Goal: Task Accomplishment & Management: Use online tool/utility

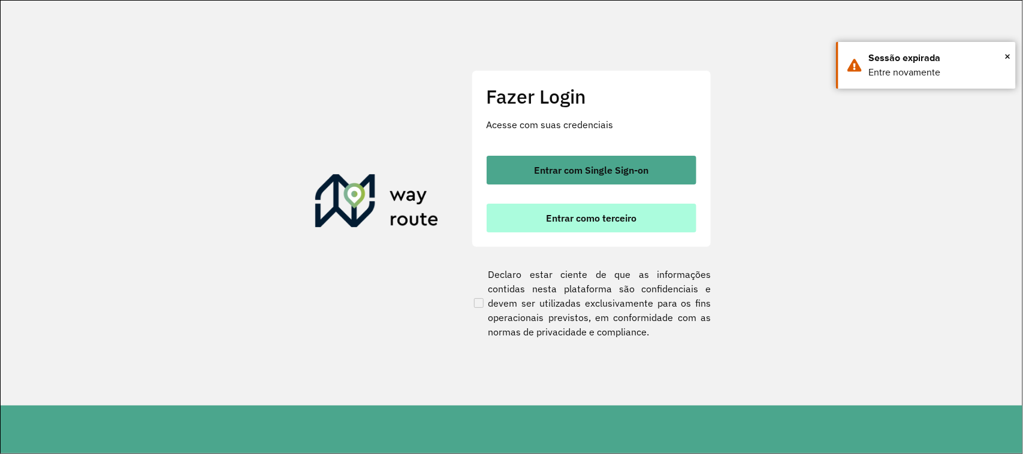
click at [559, 216] on span "Entrar como terceiro" at bounding box center [591, 218] width 91 height 10
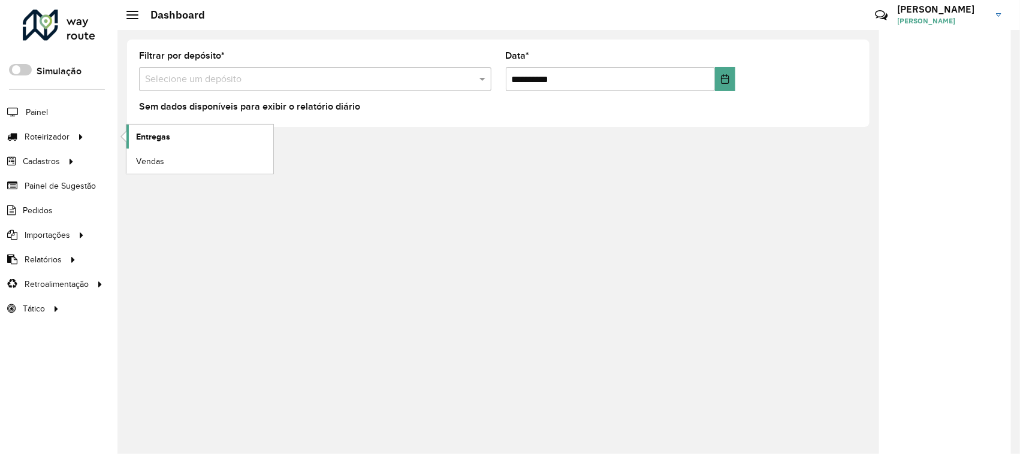
click at [182, 133] on link "Entregas" at bounding box center [200, 137] width 147 height 24
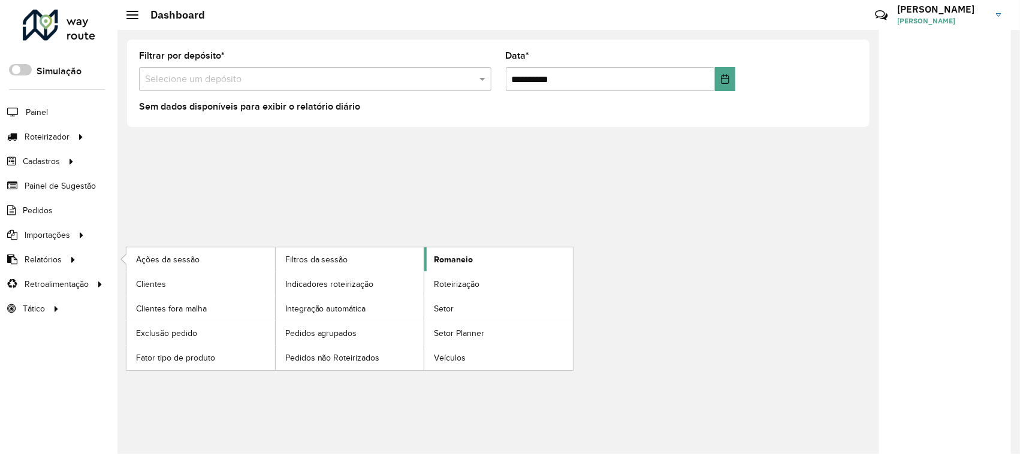
click at [459, 252] on link "Romaneio" at bounding box center [498, 260] width 149 height 24
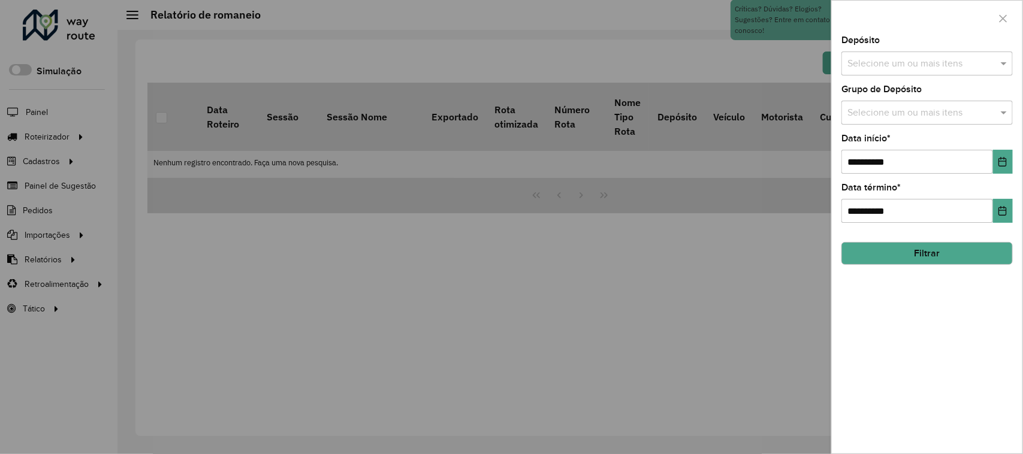
click at [897, 60] on input "text" at bounding box center [921, 64] width 153 height 14
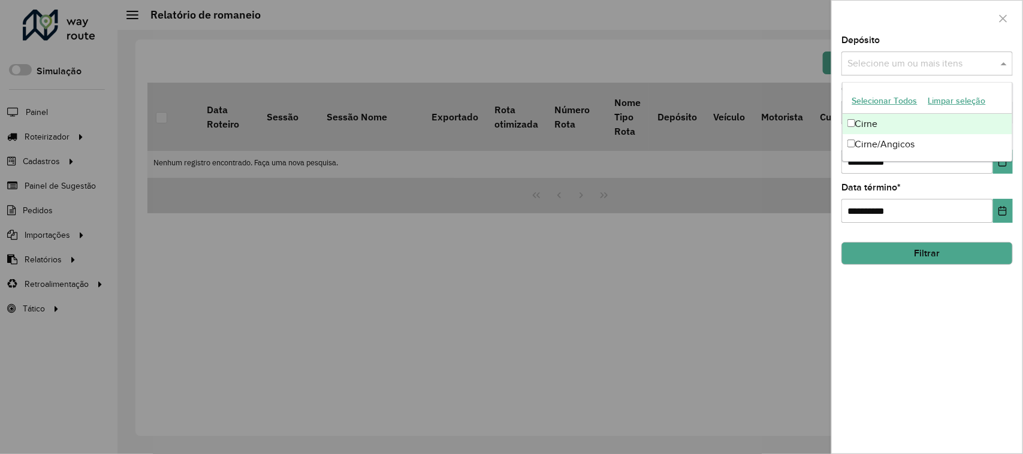
click at [880, 120] on div "Cirne" at bounding box center [928, 124] width 170 height 20
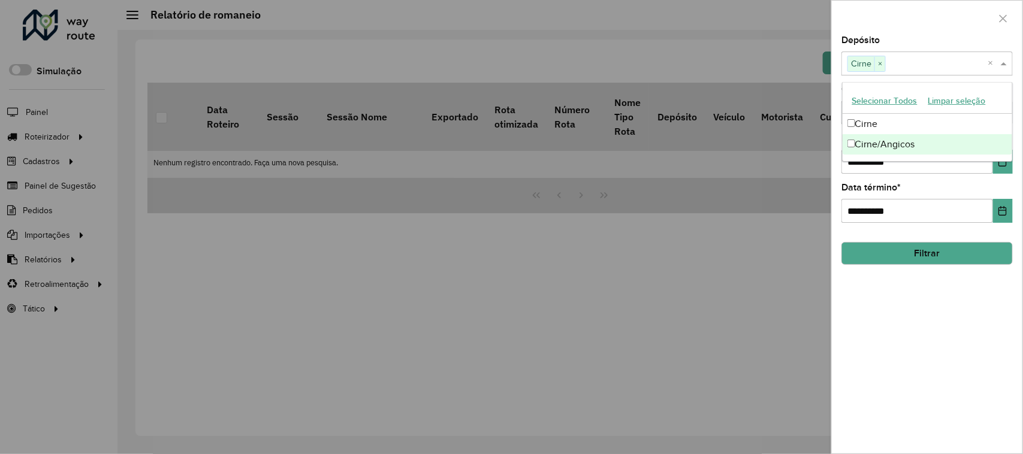
click at [938, 382] on div "**********" at bounding box center [927, 245] width 191 height 418
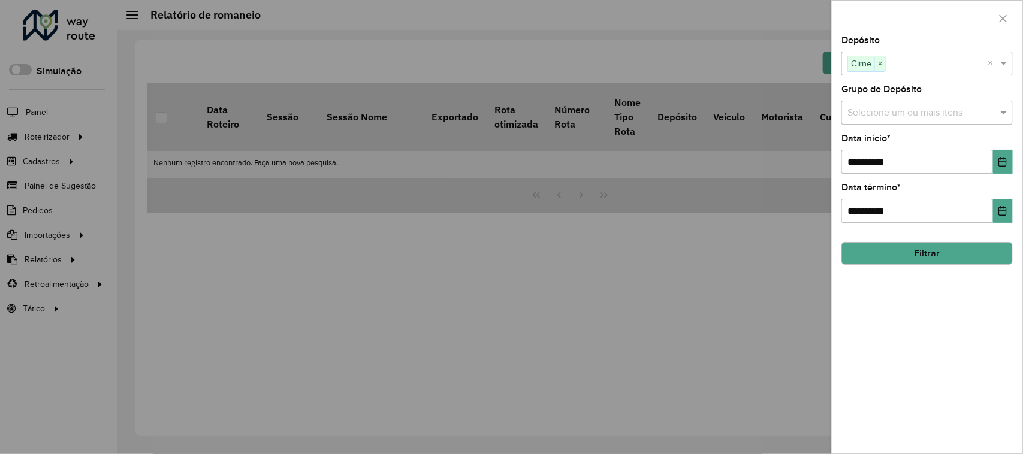
click at [886, 111] on input "text" at bounding box center [921, 113] width 153 height 14
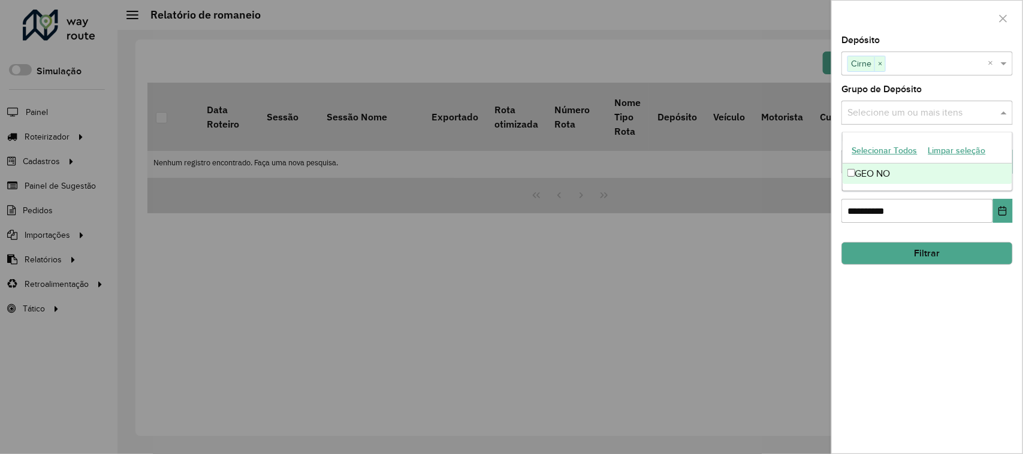
click at [876, 171] on div "GEO NO" at bounding box center [928, 174] width 170 height 20
click at [979, 333] on div "**********" at bounding box center [927, 245] width 191 height 418
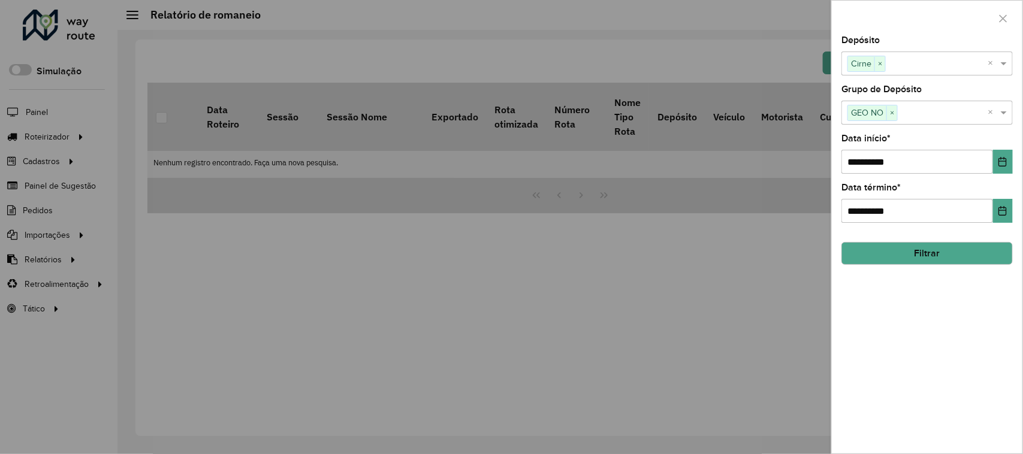
click at [904, 261] on button "Filtrar" at bounding box center [927, 253] width 171 height 23
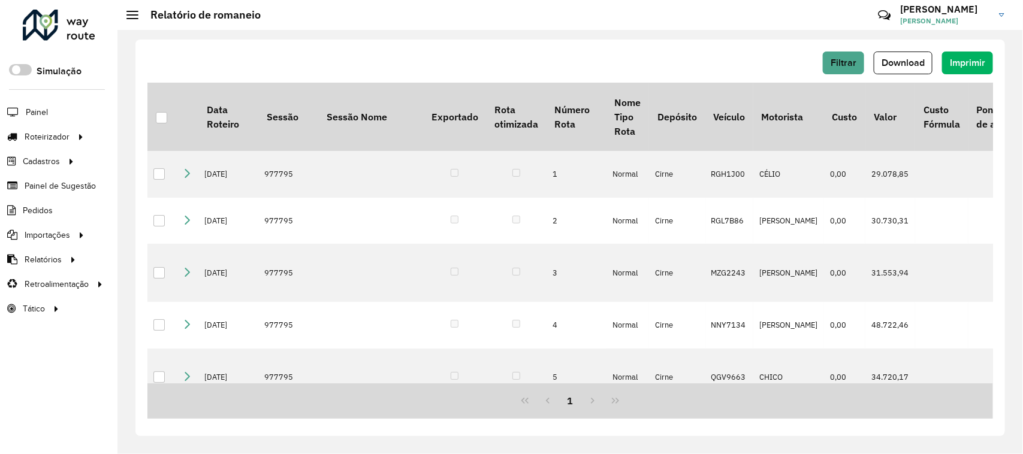
click at [897, 67] on span "Download" at bounding box center [903, 63] width 43 height 10
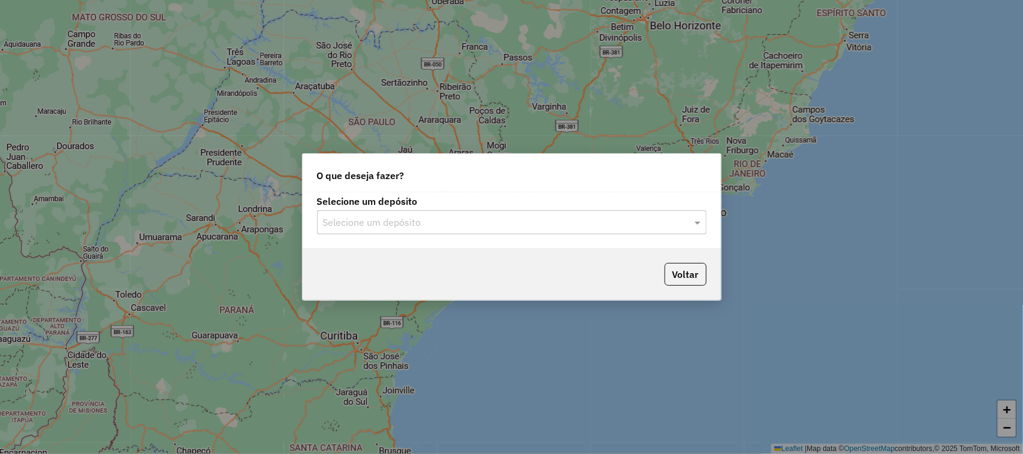
click at [390, 228] on input "text" at bounding box center [500, 223] width 354 height 14
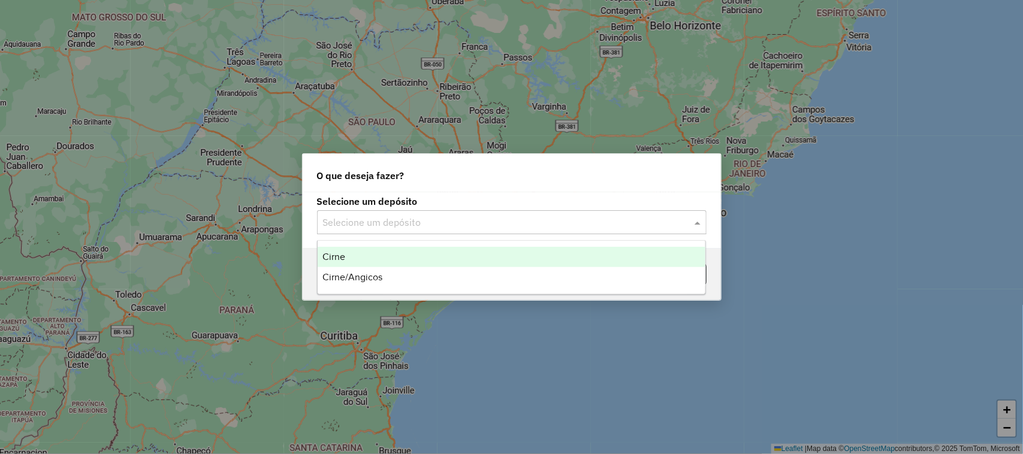
click at [328, 255] on span "Cirne" at bounding box center [334, 257] width 23 height 10
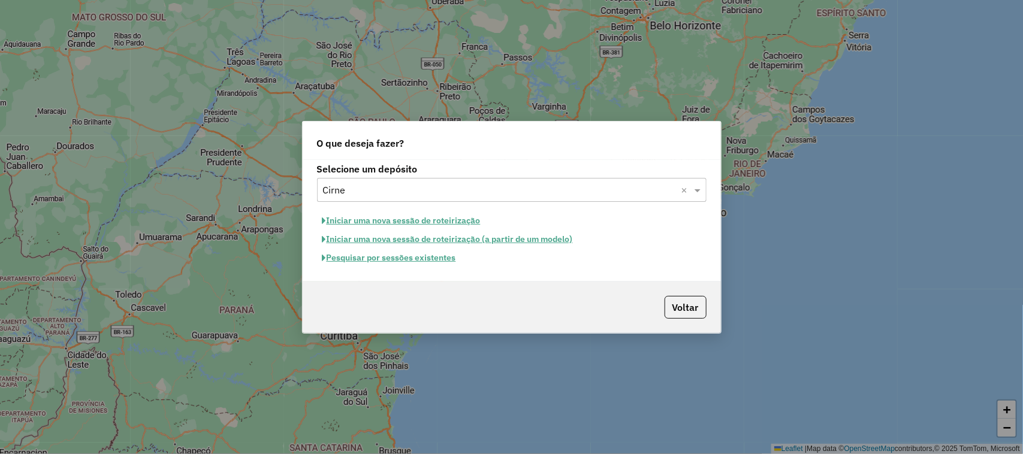
click at [343, 259] on button "Pesquisar por sessões existentes" at bounding box center [389, 258] width 144 height 19
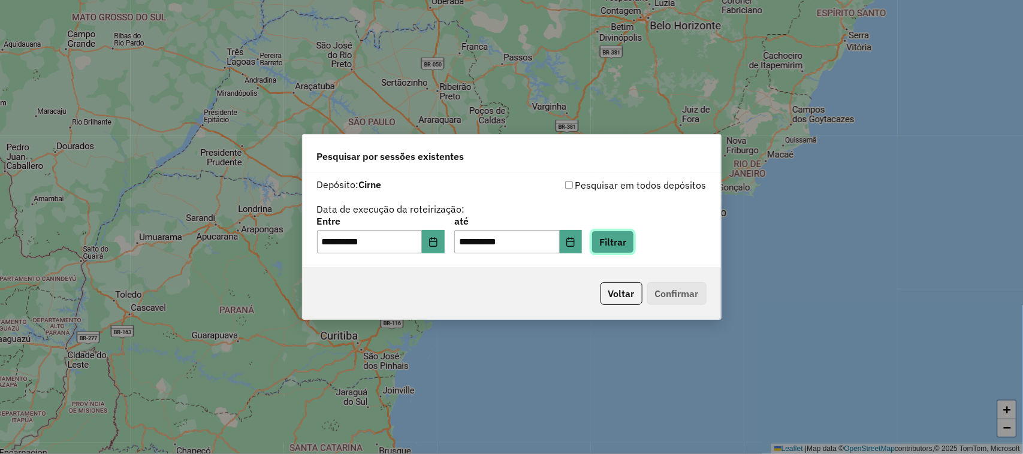
click at [634, 244] on button "Filtrar" at bounding box center [613, 242] width 43 height 23
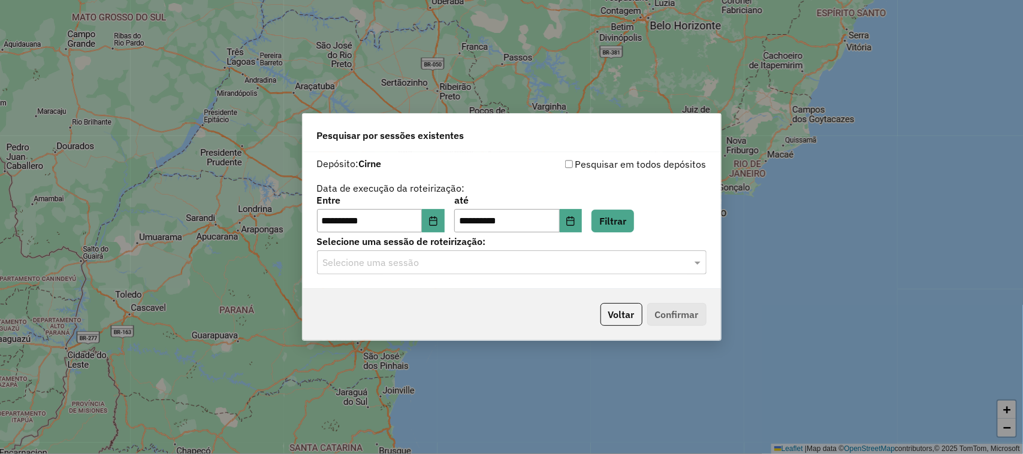
click at [373, 271] on div "Selecione uma sessão" at bounding box center [512, 263] width 390 height 24
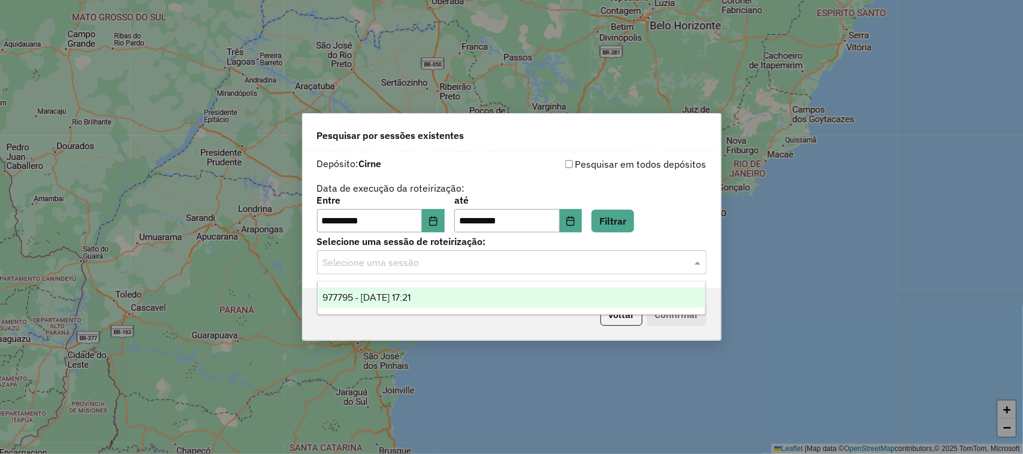
click at [369, 288] on div "977795 - 12/08/2025 17:21" at bounding box center [512, 298] width 389 height 20
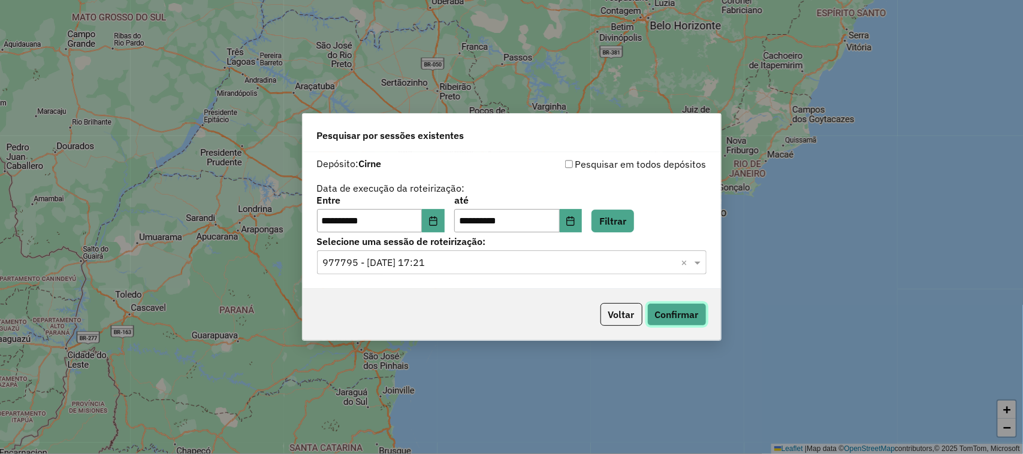
click at [682, 309] on button "Confirmar" at bounding box center [677, 314] width 59 height 23
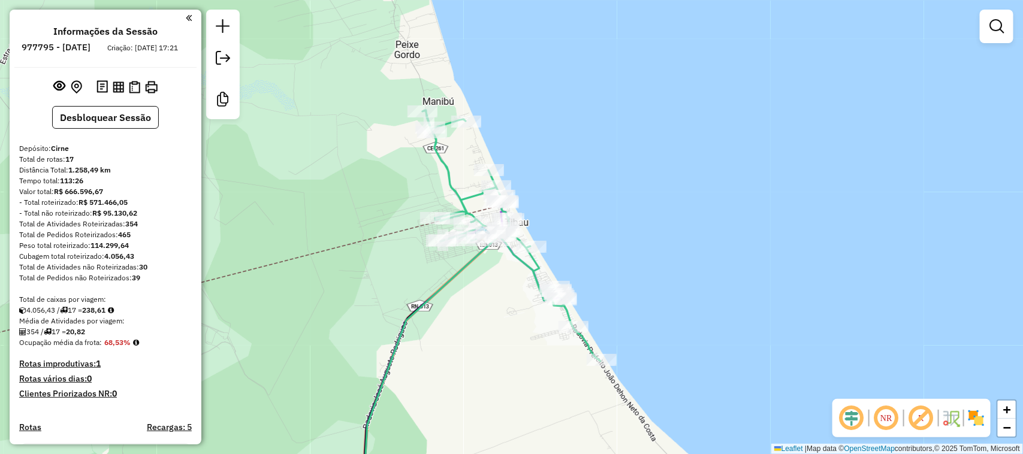
drag, startPoint x: 586, startPoint y: 258, endPoint x: 571, endPoint y: 254, distance: 15.0
click at [571, 254] on div "Janela de atendimento Grade de atendimento Capacidade Transportadoras Veículos …" at bounding box center [511, 227] width 1023 height 454
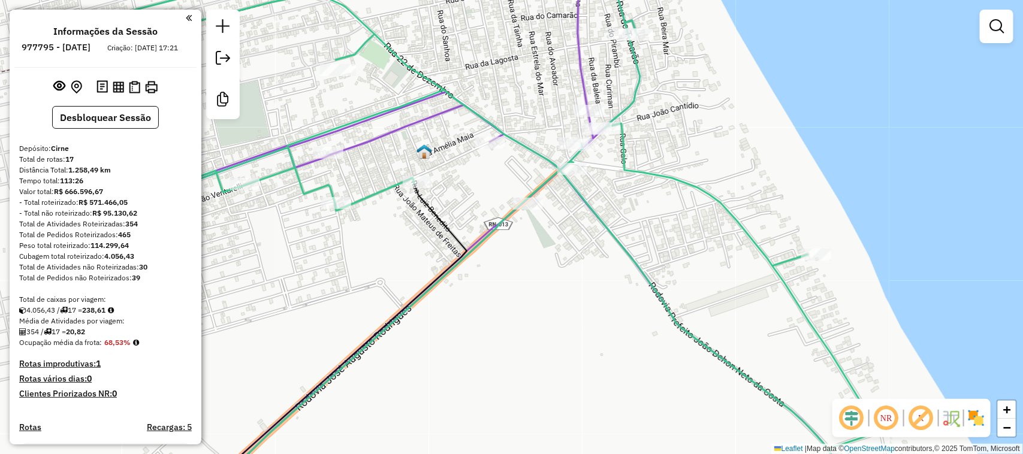
drag, startPoint x: 538, startPoint y: 306, endPoint x: 522, endPoint y: 329, distance: 27.1
click at [522, 329] on div "Janela de atendimento Grade de atendimento Capacidade Transportadoras Veículos …" at bounding box center [511, 227] width 1023 height 454
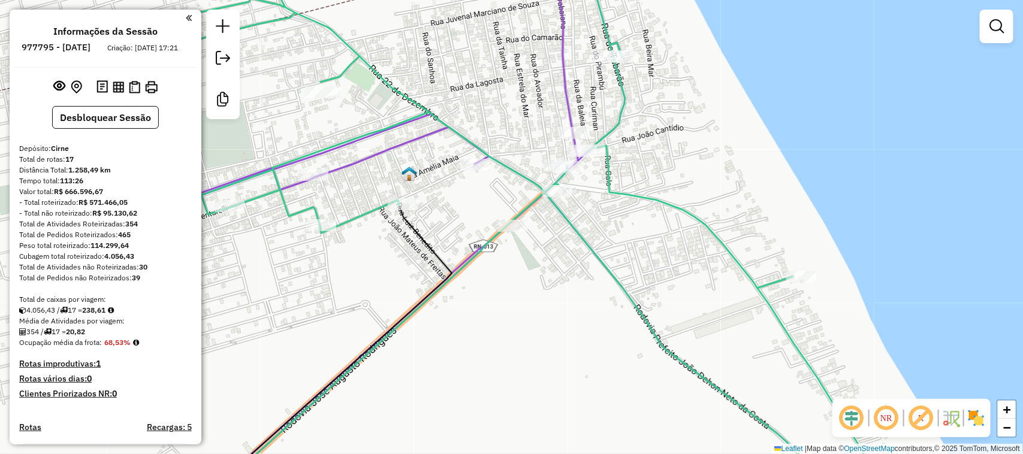
click at [478, 158] on icon at bounding box center [450, 227] width 754 height 546
select select "**********"
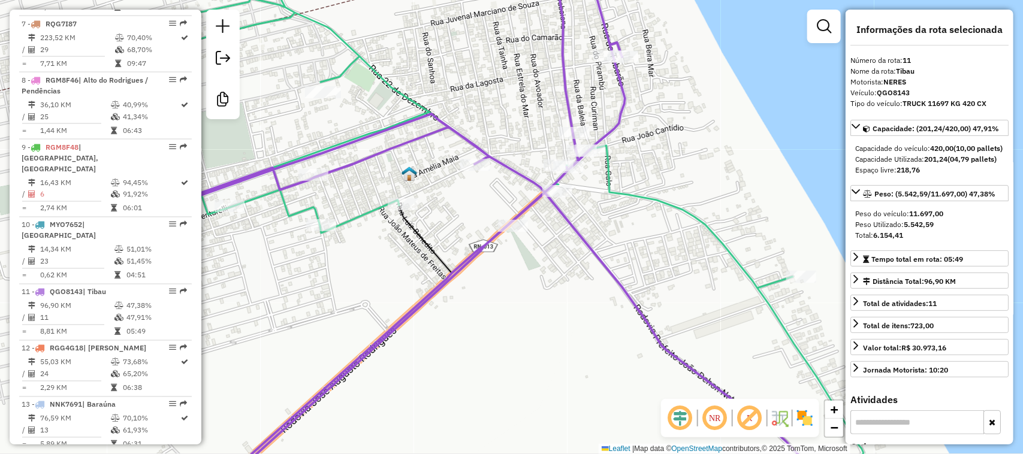
scroll to position [1059, 0]
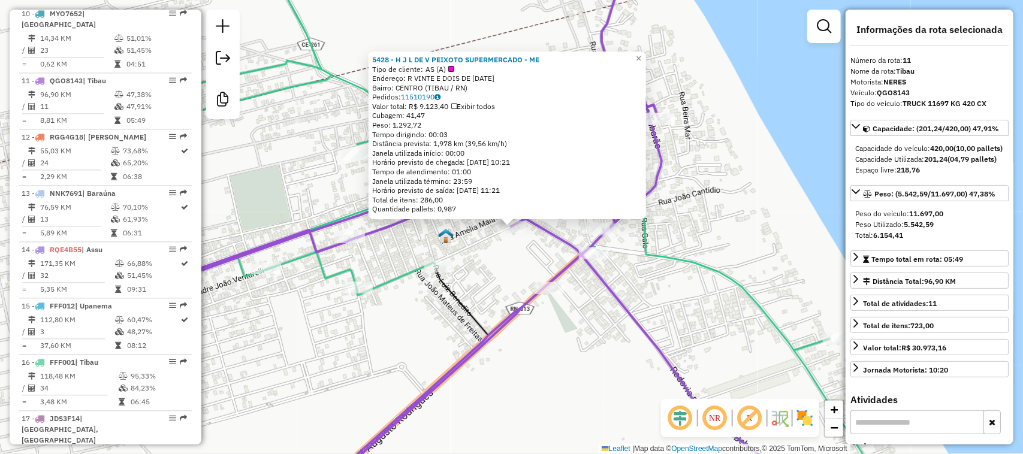
click at [511, 265] on div "5428 - H J L DE V PEIXOTO SUPERMERCADO - ME Tipo de cliente: AS (A) Endereço: R…" at bounding box center [511, 227] width 1023 height 454
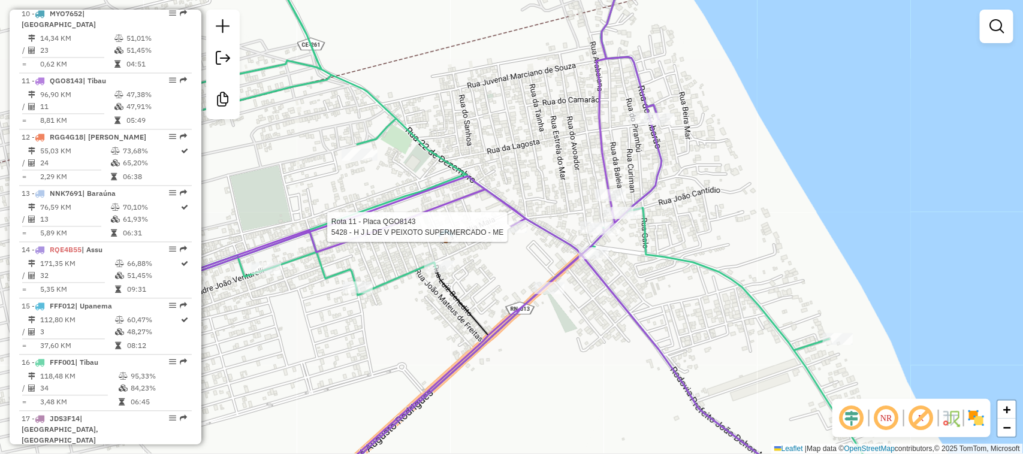
select select "**********"
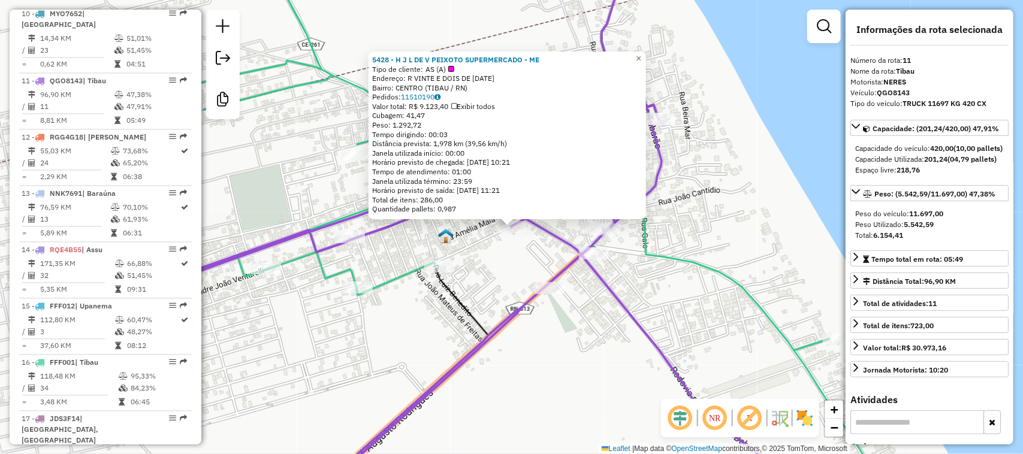
click at [492, 276] on div "Rota 11 - Placa QGO8143 5428 - H J L DE V PEIXOTO SUPERMERCADO - ME 5428 - H J …" at bounding box center [511, 227] width 1023 height 454
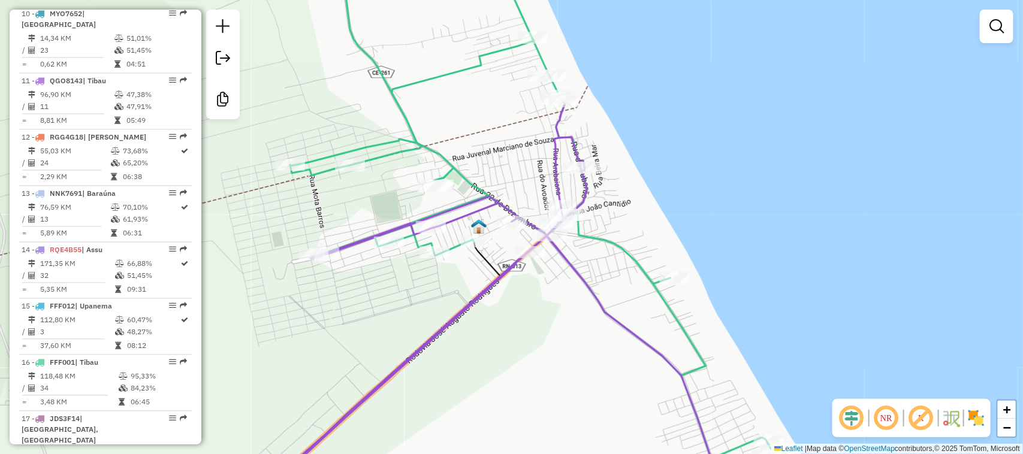
drag, startPoint x: 483, startPoint y: 381, endPoint x: 490, endPoint y: 353, distance: 29.5
click at [490, 353] on div "Janela de atendimento Grade de atendimento Capacidade Transportadoras Veículos …" at bounding box center [511, 227] width 1023 height 454
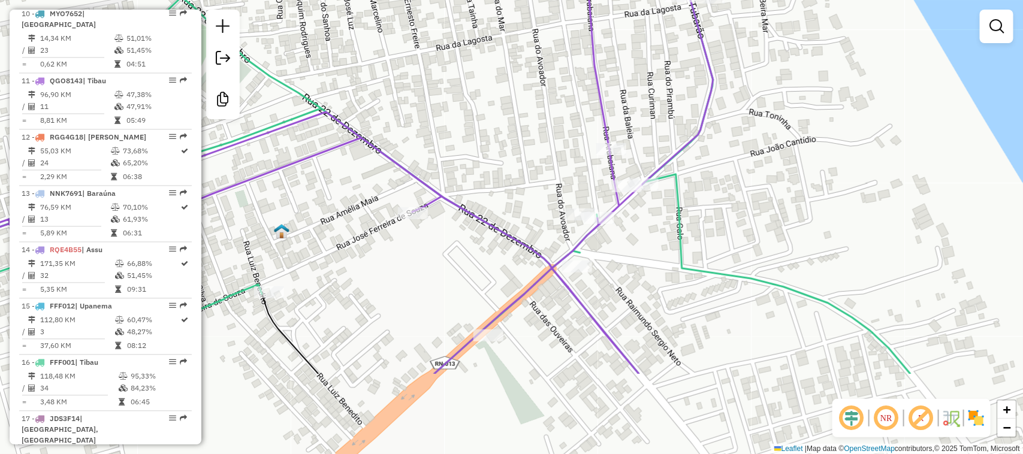
drag, startPoint x: 571, startPoint y: 330, endPoint x: 480, endPoint y: 204, distance: 155.6
click at [480, 204] on div "Janela de atendimento Grade de atendimento Capacidade Transportadoras Veículos …" at bounding box center [511, 227] width 1023 height 454
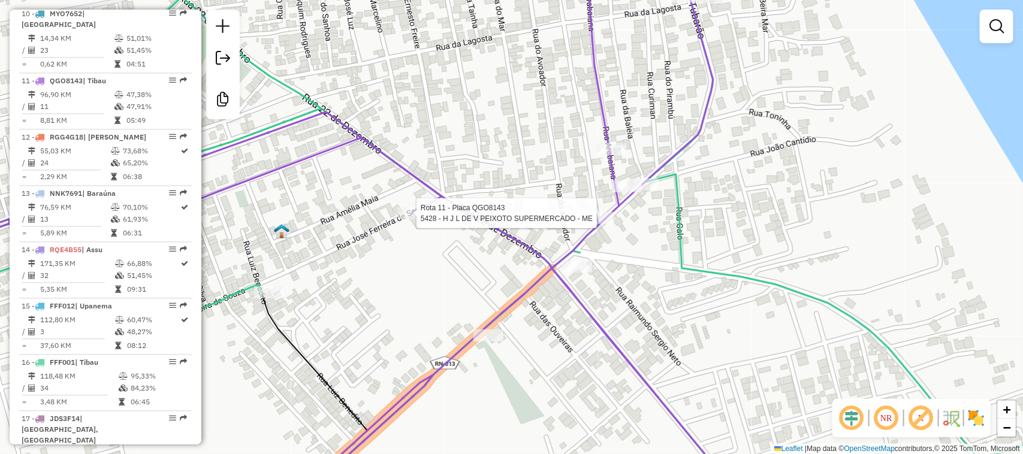
select select "**********"
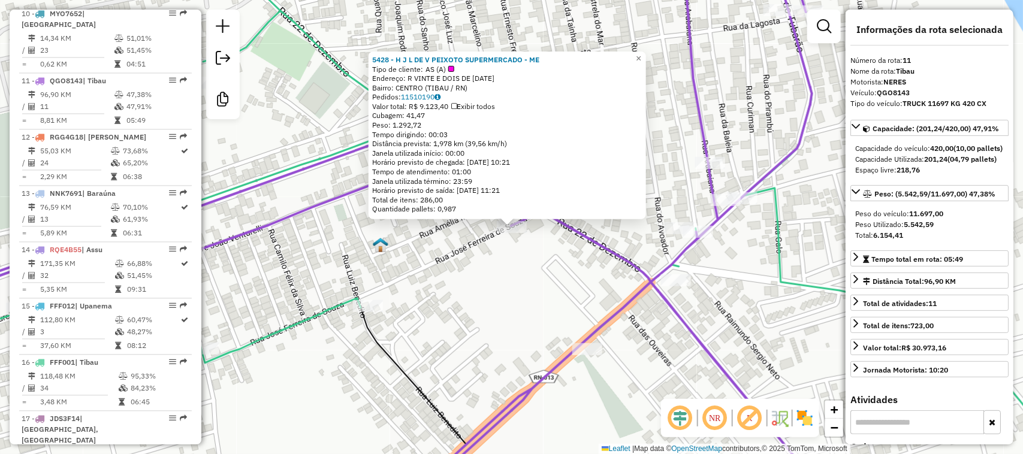
click at [463, 312] on div "5428 - H J L DE V PEIXOTO SUPERMERCADO - ME Tipo de cliente: AS (A) Endereço: R…" at bounding box center [511, 227] width 1023 height 454
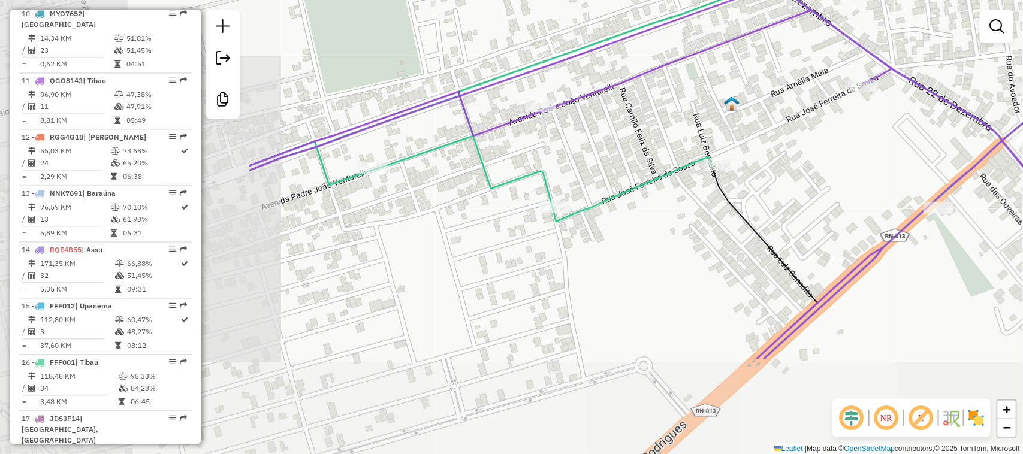
drag, startPoint x: 432, startPoint y: 372, endPoint x: 760, endPoint y: 232, distance: 356.5
click at [760, 232] on div "Janela de atendimento Grade de atendimento Capacidade Transportadoras Veículos …" at bounding box center [511, 227] width 1023 height 454
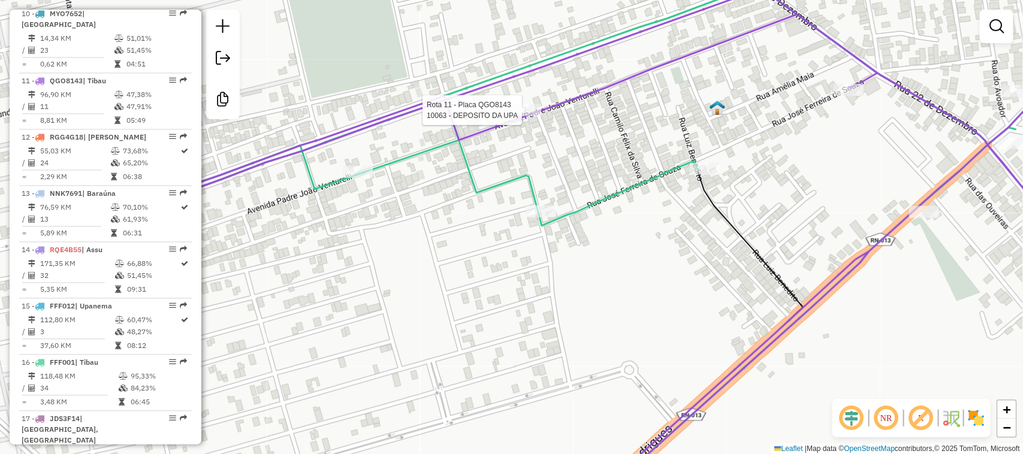
select select "**********"
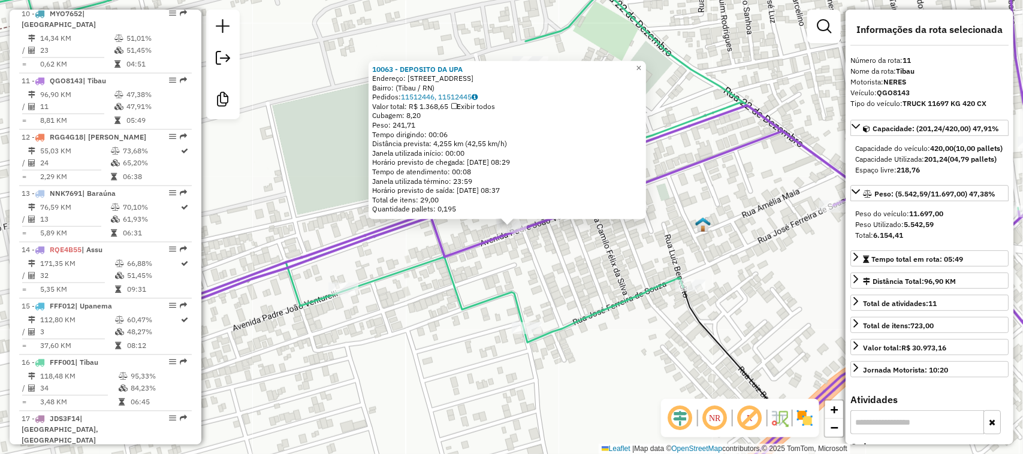
click at [432, 274] on div "10063 - DEPOSITO DA UPA Endereço: Rua da Arabaiana, 32 Bairro: (Tibau / RN) Ped…" at bounding box center [511, 227] width 1023 height 454
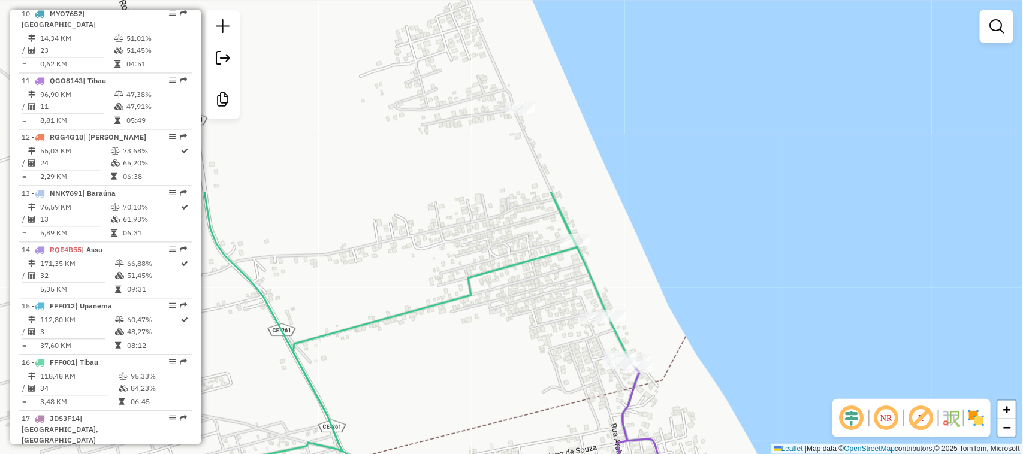
drag, startPoint x: 586, startPoint y: 392, endPoint x: 481, endPoint y: 261, distance: 167.1
click at [481, 261] on div "Janela de atendimento Grade de atendimento Capacidade Transportadoras Veículos …" at bounding box center [511, 227] width 1023 height 454
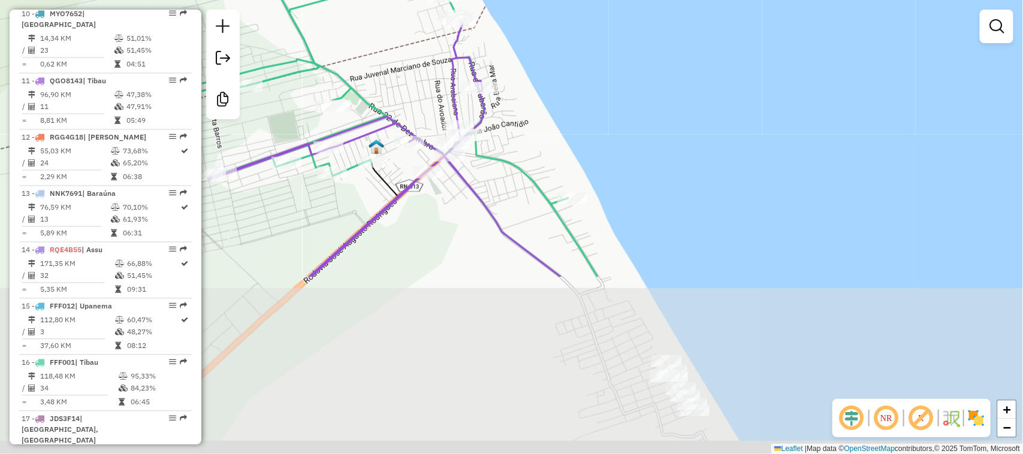
drag, startPoint x: 678, startPoint y: 312, endPoint x: 619, endPoint y: 106, distance: 213.9
click at [619, 106] on div "Janela de atendimento Grade de atendimento Capacidade Transportadoras Veículos …" at bounding box center [511, 227] width 1023 height 454
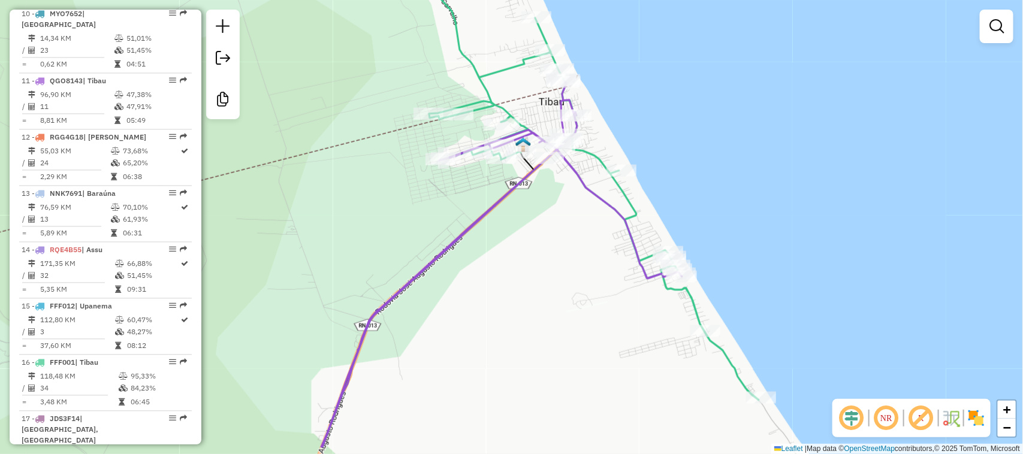
drag, startPoint x: 751, startPoint y: 291, endPoint x: 763, endPoint y: 243, distance: 49.4
click at [763, 243] on div "Janela de atendimento Grade de atendimento Capacidade Transportadoras Veículos …" at bounding box center [511, 227] width 1023 height 454
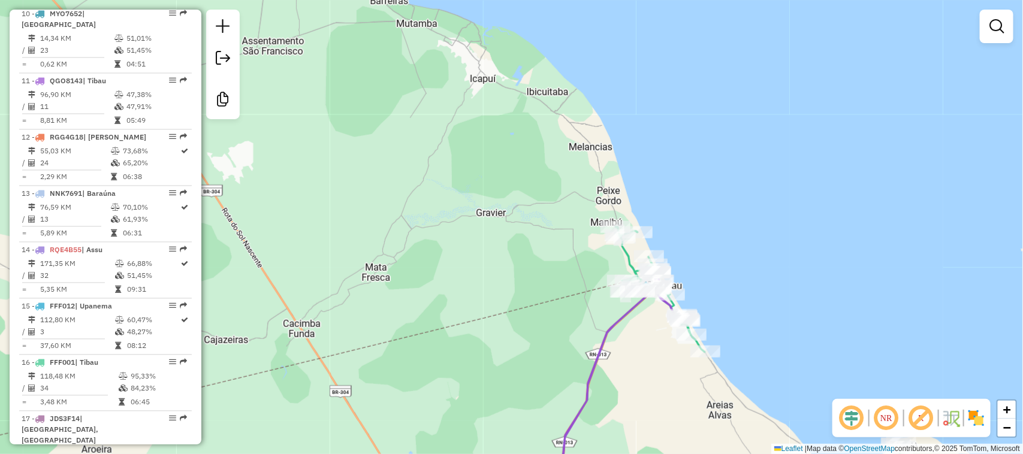
drag, startPoint x: 613, startPoint y: 69, endPoint x: 567, endPoint y: 150, distance: 93.2
click at [567, 150] on div "Janela de atendimento Grade de atendimento Capacidade Transportadoras Veículos …" at bounding box center [511, 227] width 1023 height 454
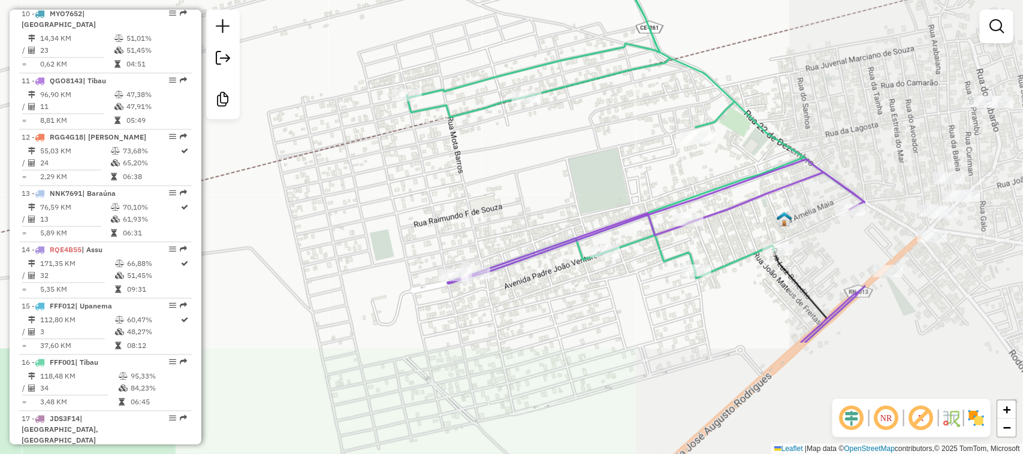
drag, startPoint x: 670, startPoint y: 377, endPoint x: 408, endPoint y: 225, distance: 302.2
click at [402, 221] on div "Janela de atendimento Grade de atendimento Capacidade Transportadoras Veículos …" at bounding box center [511, 227] width 1023 height 454
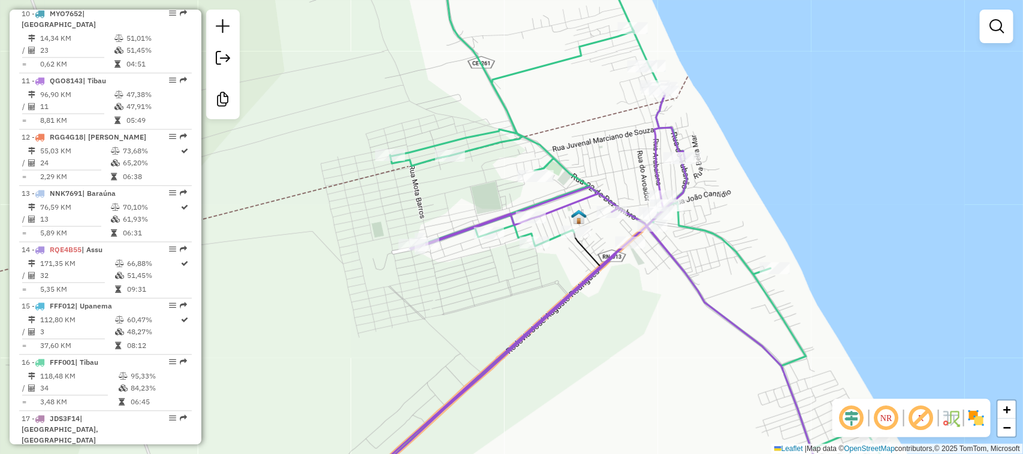
drag, startPoint x: 642, startPoint y: 304, endPoint x: 442, endPoint y: 253, distance: 206.1
click at [451, 256] on div "Janela de atendimento Grade de atendimento Capacidade Transportadoras Veículos …" at bounding box center [511, 227] width 1023 height 454
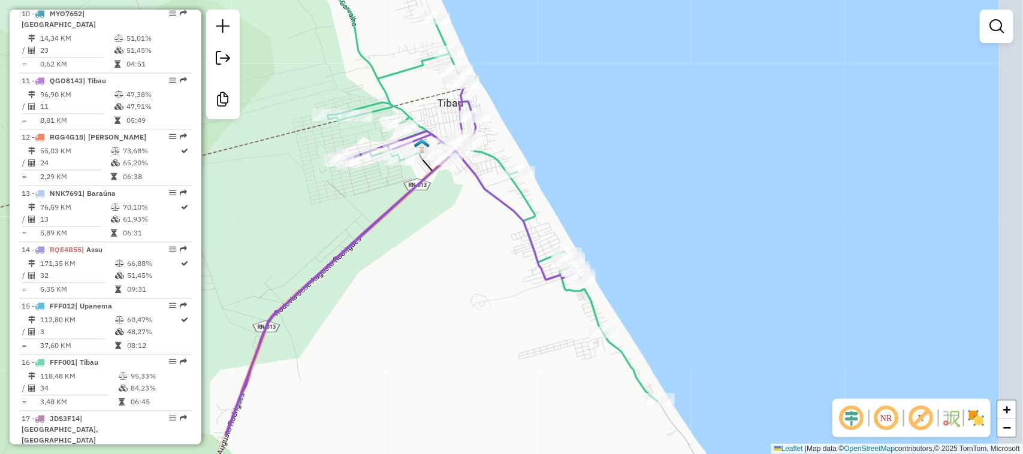
drag, startPoint x: 768, startPoint y: 407, endPoint x: 724, endPoint y: 342, distance: 78.2
click at [724, 342] on div "Janela de atendimento Grade de atendimento Capacidade Transportadoras Veículos …" at bounding box center [511, 227] width 1023 height 454
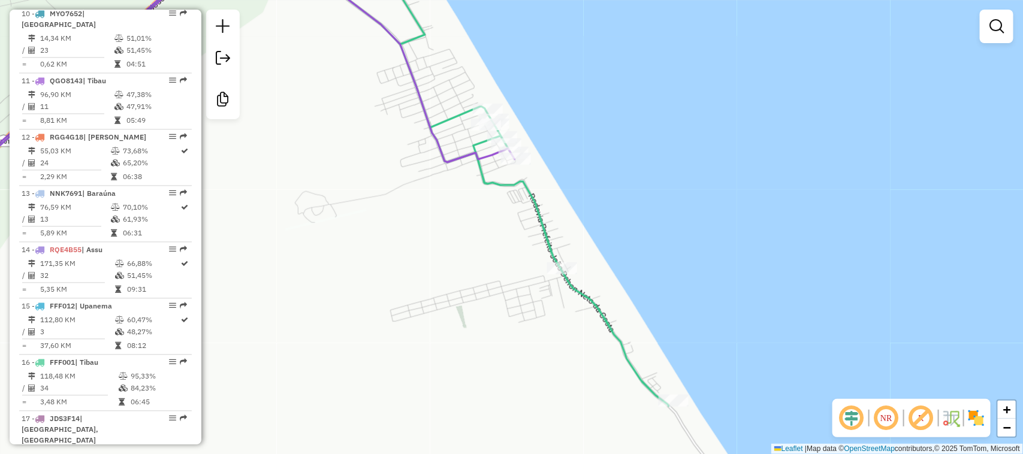
drag, startPoint x: 616, startPoint y: 325, endPoint x: 483, endPoint y: 230, distance: 163.7
click at [483, 230] on div "Janela de atendimento Grade de atendimento Capacidade Transportadoras Veículos …" at bounding box center [511, 227] width 1023 height 454
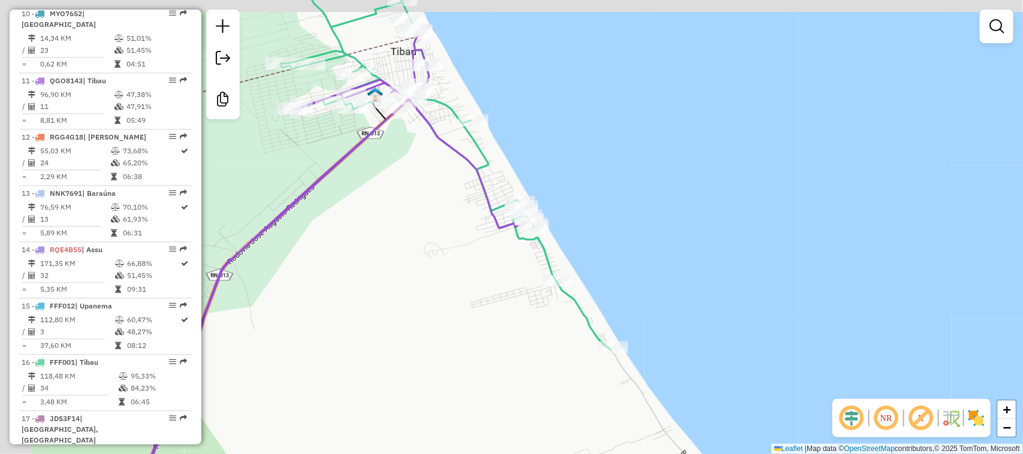
drag, startPoint x: 376, startPoint y: 279, endPoint x: 426, endPoint y: 302, distance: 54.5
click at [426, 302] on div "Janela de atendimento Grade de atendimento Capacidade Transportadoras Veículos …" at bounding box center [511, 227] width 1023 height 454
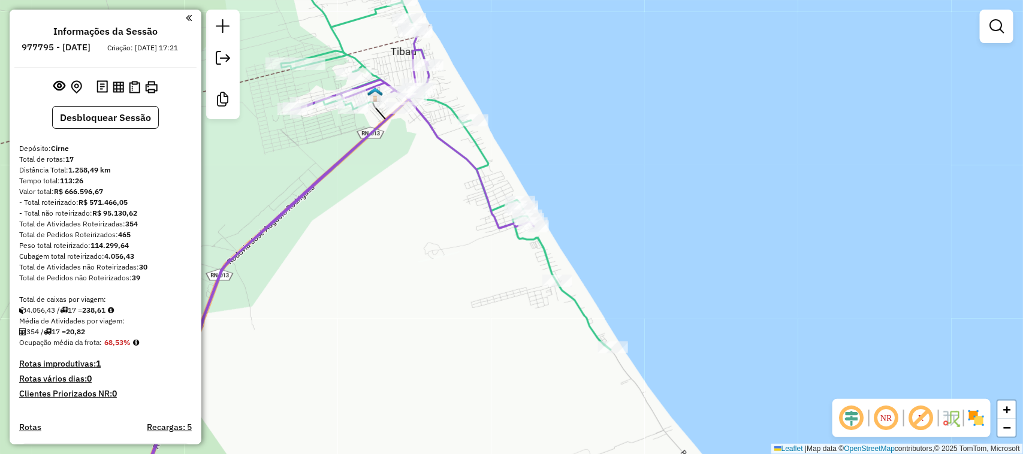
scroll to position [1059, 0]
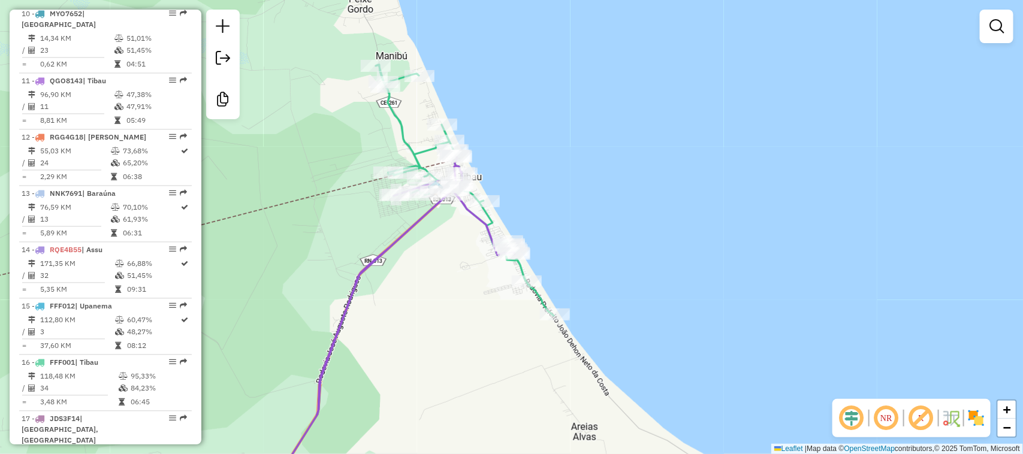
drag, startPoint x: 313, startPoint y: 257, endPoint x: 369, endPoint y: 299, distance: 69.8
click at [369, 297] on icon at bounding box center [392, 340] width 245 height 369
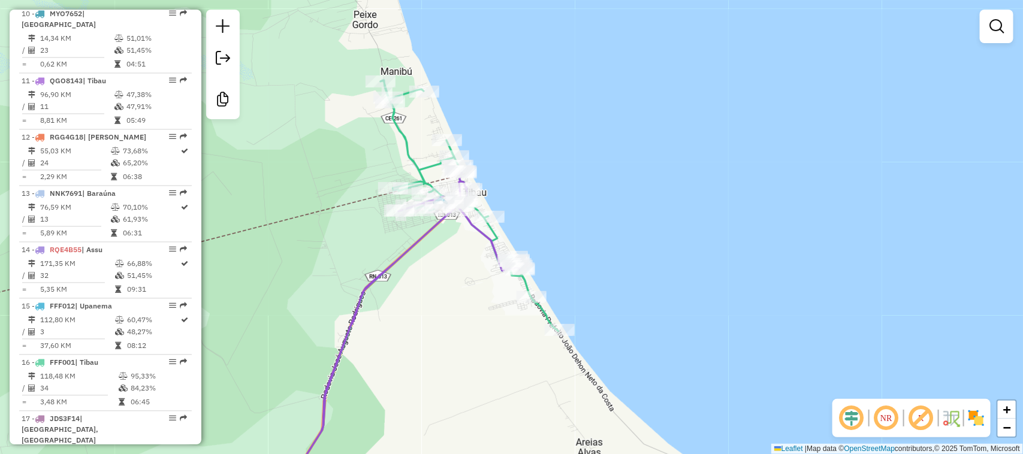
click at [268, 267] on div "Rota 16 - Placa FFF001 12889 - IVONEIDE MARQUES DA Janela de atendimento Grade …" at bounding box center [511, 227] width 1023 height 454
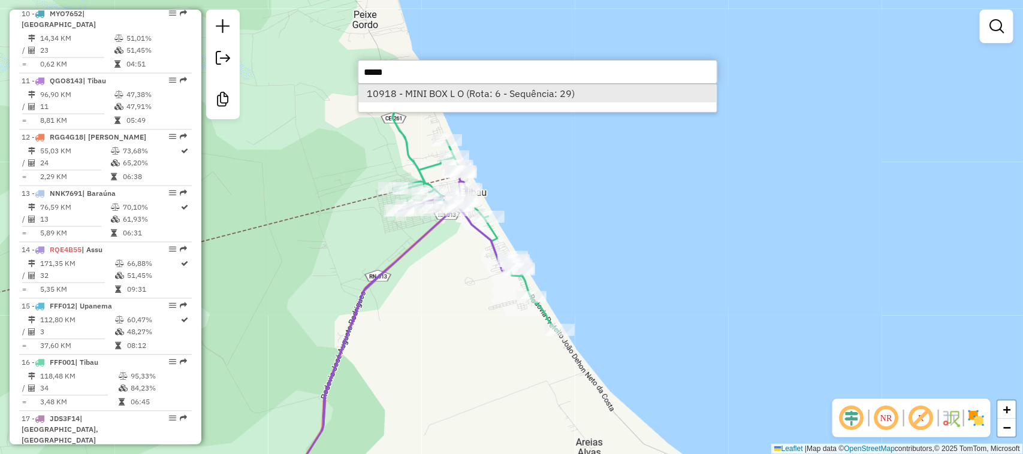
type input "*****"
click at [420, 92] on li "10918 - MINI BOX L O (Rota: 6 - Sequência: 29)" at bounding box center [538, 94] width 359 height 18
select select "**********"
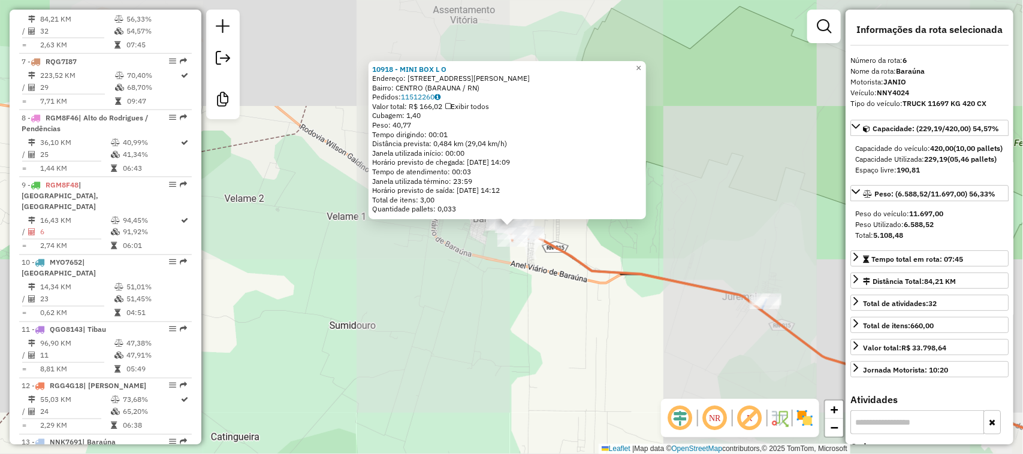
scroll to position [766, 0]
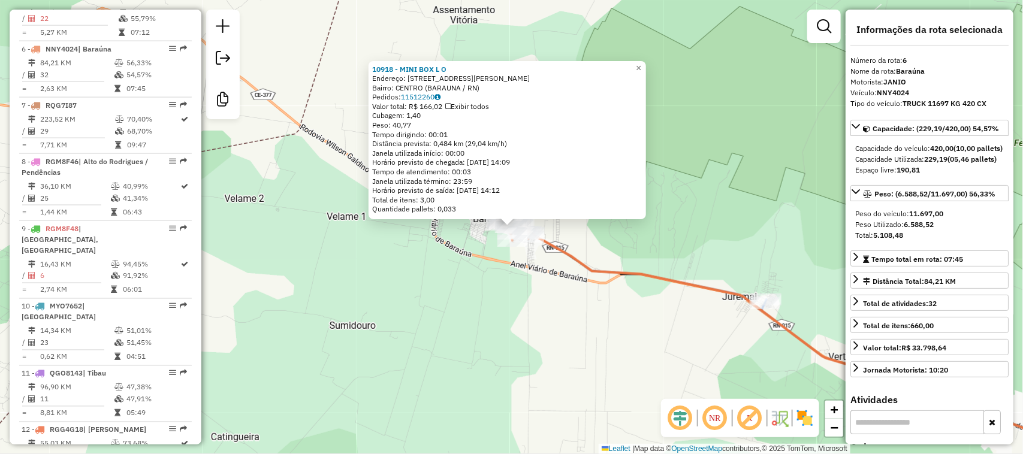
click at [514, 291] on div "10918 - MINI BOX L O Endereço: [STREET_ADDRESS][PERSON_NAME] Bairro: CENTRO ([G…" at bounding box center [511, 227] width 1023 height 454
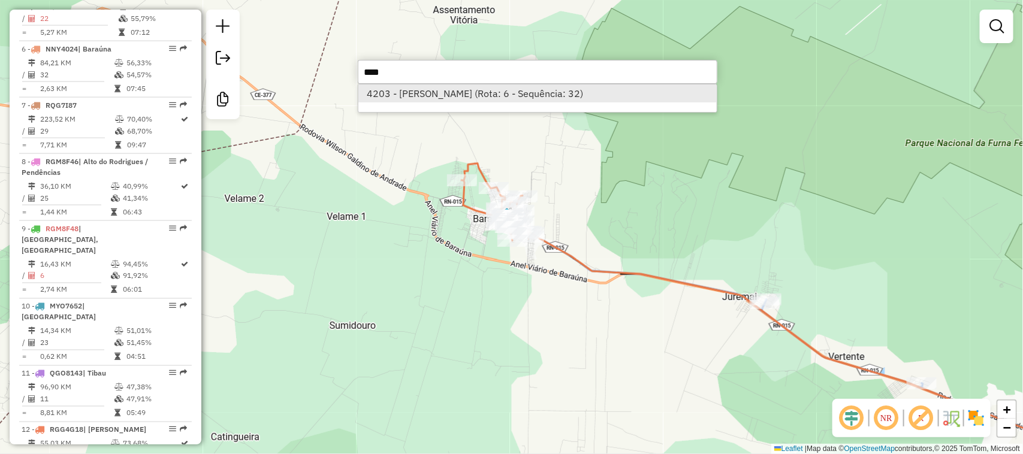
type input "****"
click at [465, 98] on li "4203 - [PERSON_NAME] (Rota: 6 - Sequência: 32)" at bounding box center [538, 94] width 359 height 18
select select "**********"
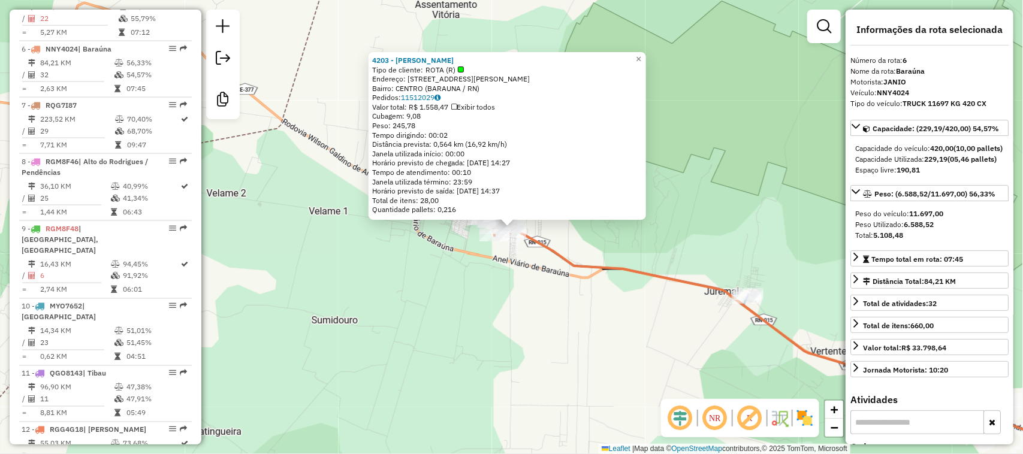
click at [396, 276] on div "4203 - ZELIA VEZERRA DE [PERSON_NAME] Tipo de cliente: ROTA (R) Endereço: [STRE…" at bounding box center [511, 227] width 1023 height 454
